Goal: Find specific page/section: Find specific page/section

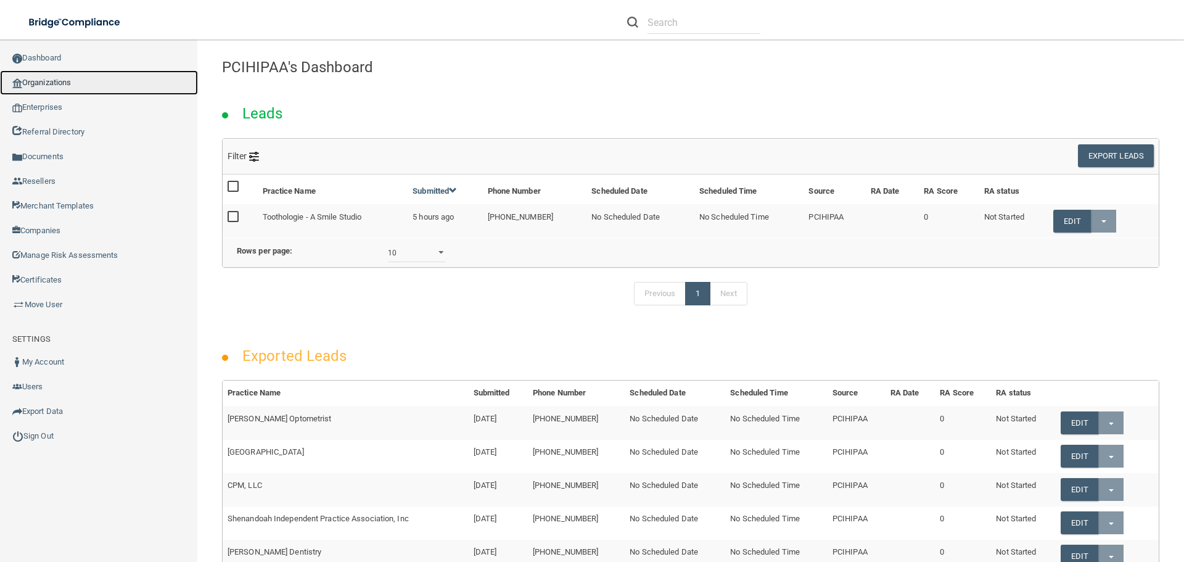
click at [64, 83] on link "Organizations" at bounding box center [99, 82] width 198 height 25
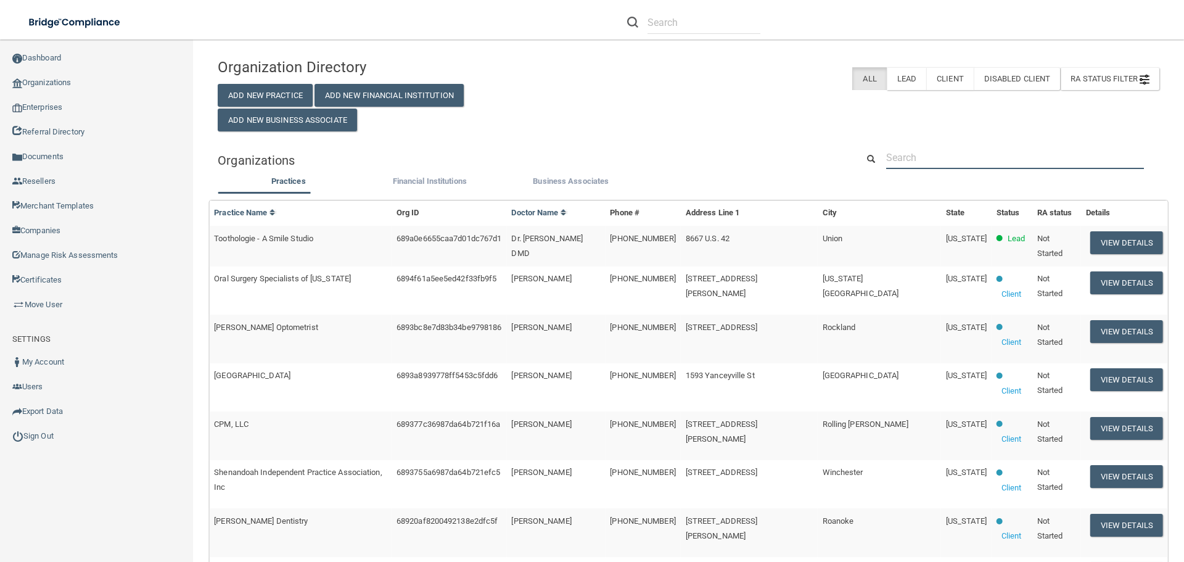
click at [971, 155] on input "text" at bounding box center [1015, 157] width 258 height 23
paste input "[PERSON_NAME] Family Dentistry"
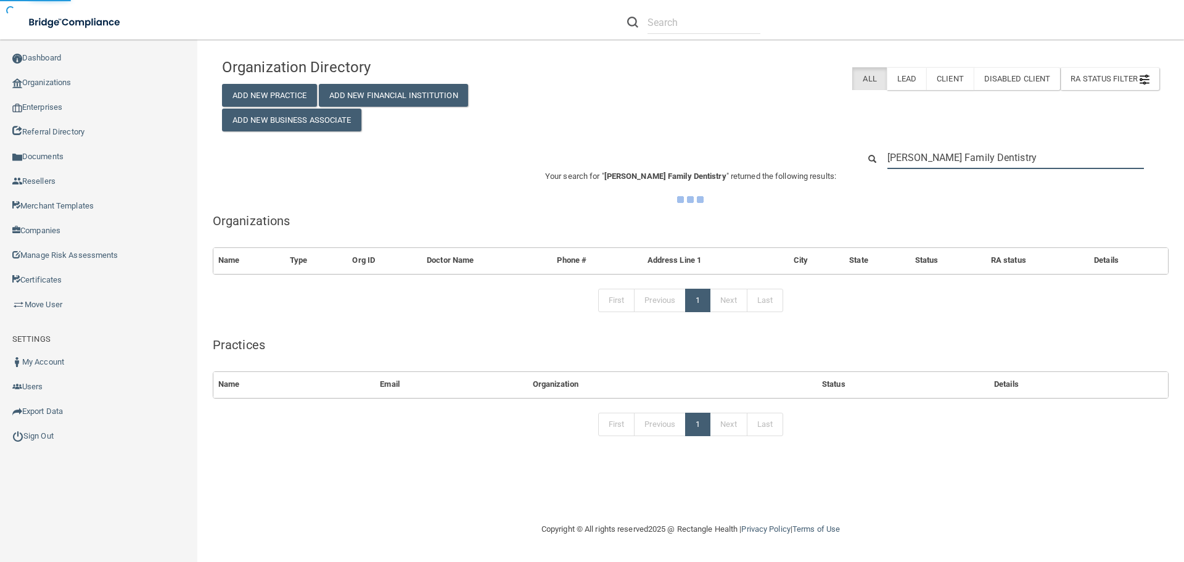
type input "[PERSON_NAME] Family Dentistry"
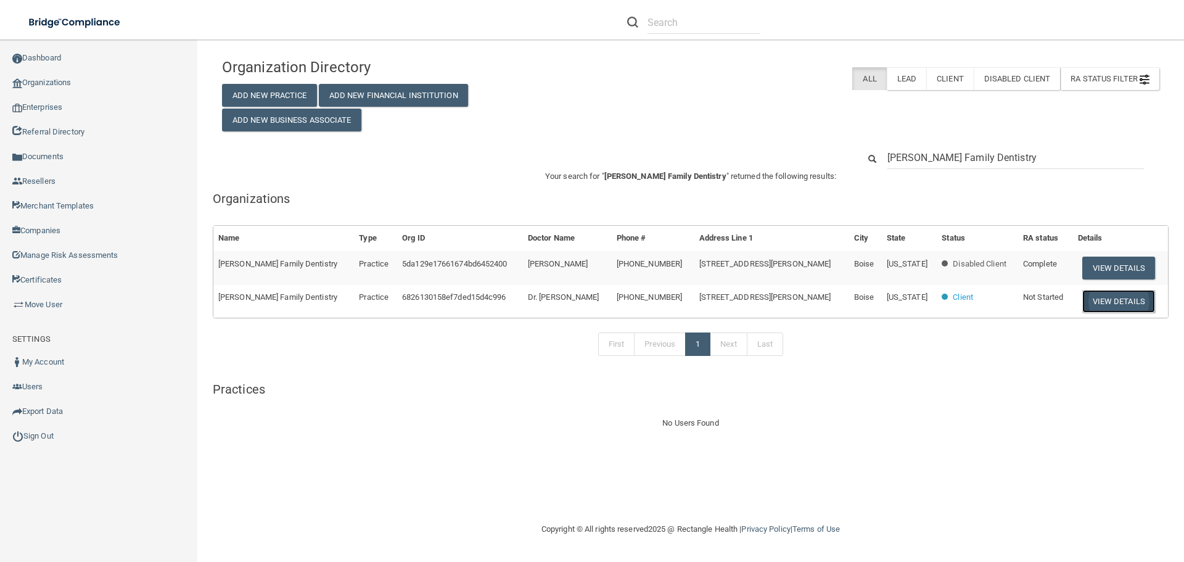
click at [1121, 300] on button "View Details" at bounding box center [1118, 301] width 73 height 23
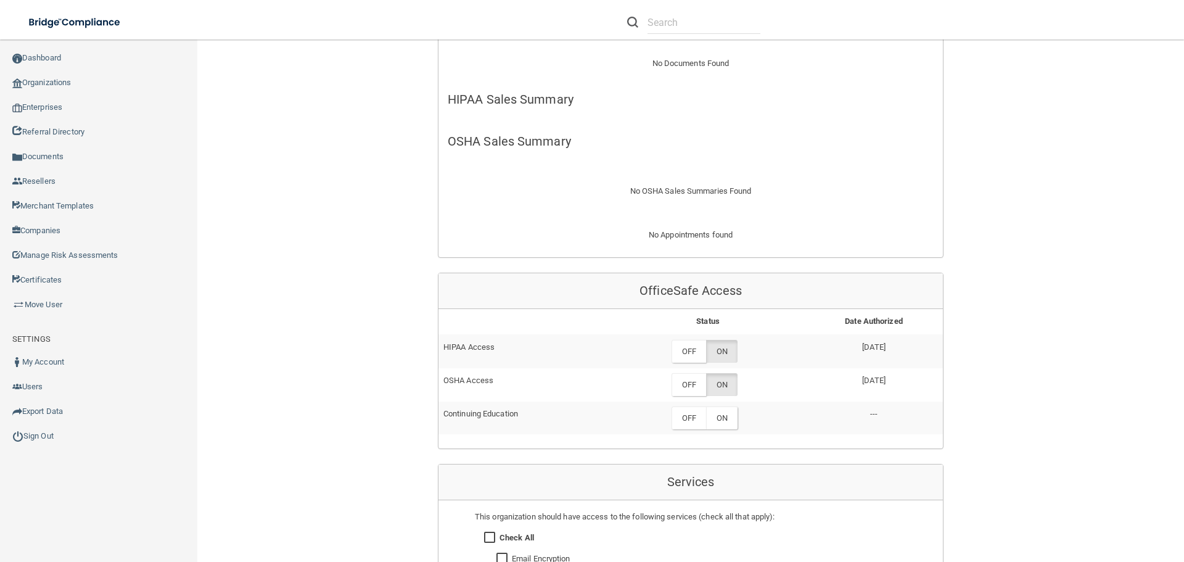
scroll to position [370, 0]
click at [678, 341] on label "OFF" at bounding box center [688, 352] width 35 height 23
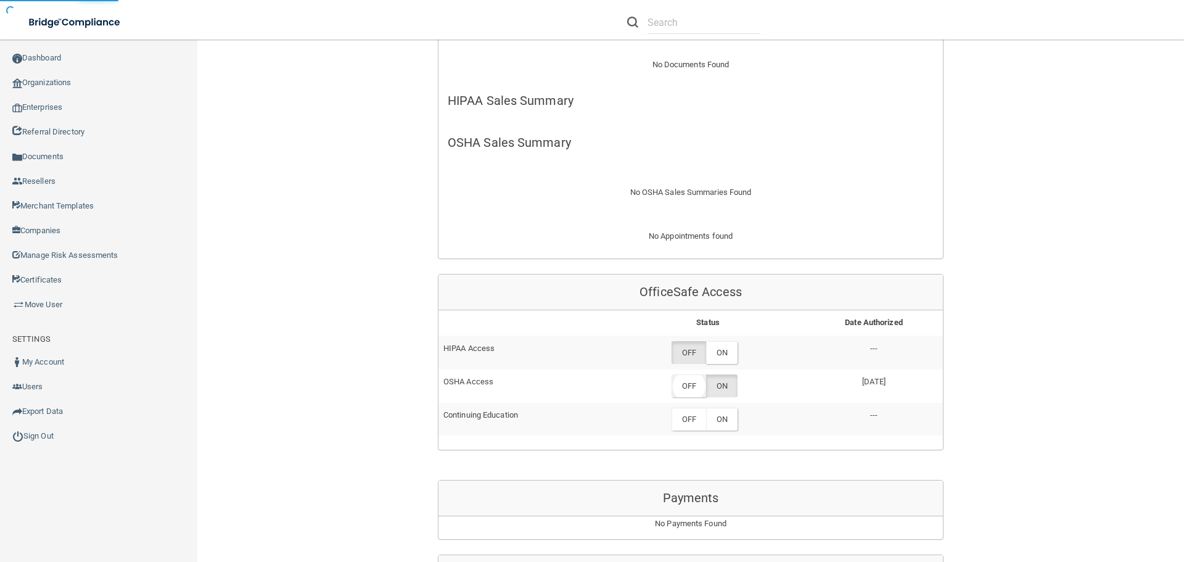
click at [694, 374] on label "OFF" at bounding box center [688, 385] width 35 height 23
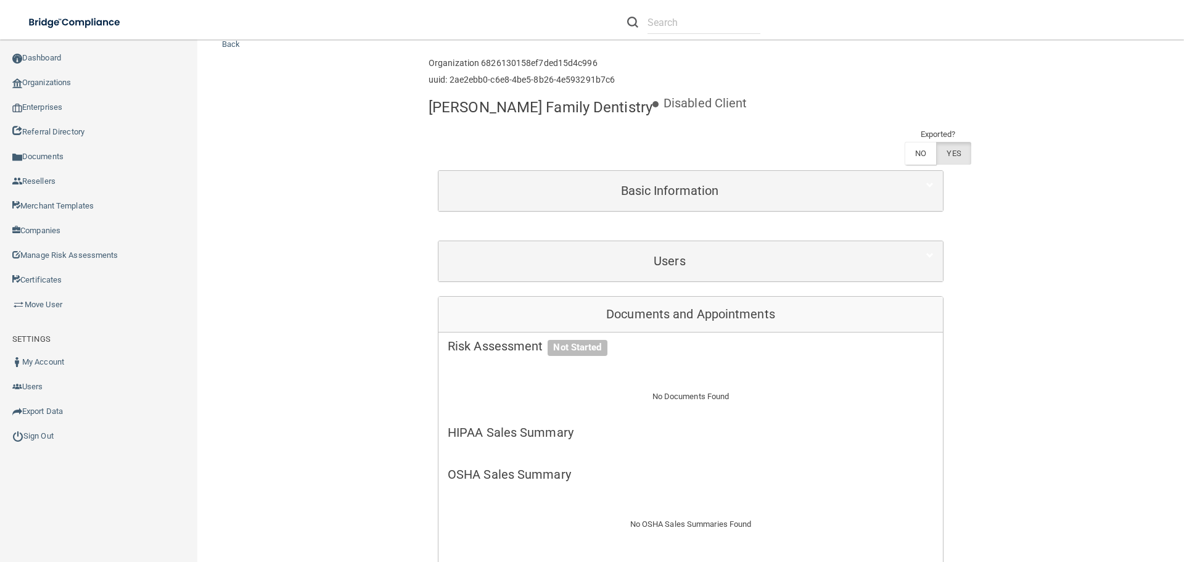
scroll to position [0, 0]
